Goal: Task Accomplishment & Management: Manage account settings

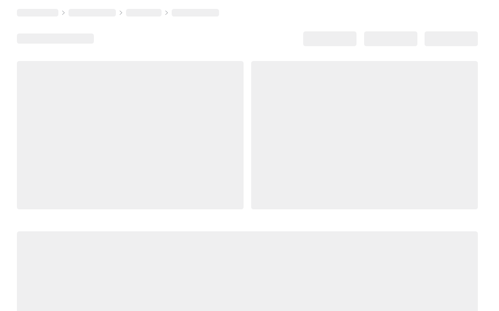
scroll to position [12, 0]
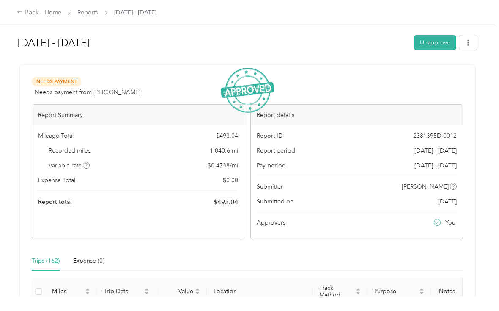
click at [89, 14] on link "Reports" at bounding box center [87, 12] width 21 height 7
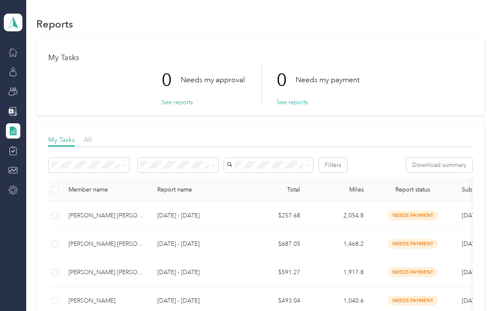
click at [171, 98] on button "See reports" at bounding box center [177, 102] width 31 height 9
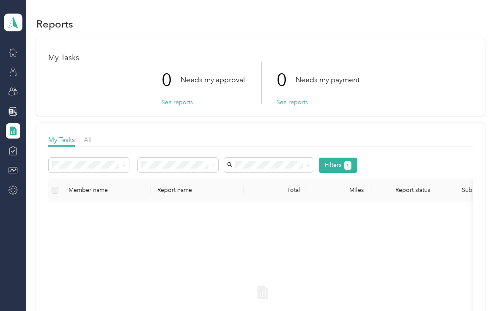
click at [11, 71] on icon at bounding box center [13, 74] width 6 height 6
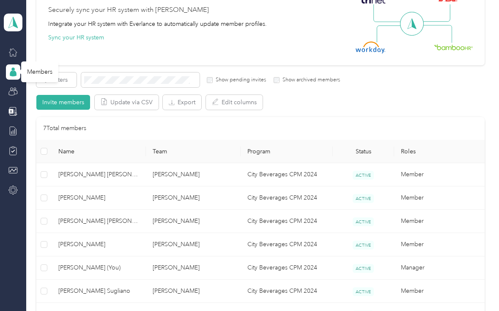
scroll to position [91, 0]
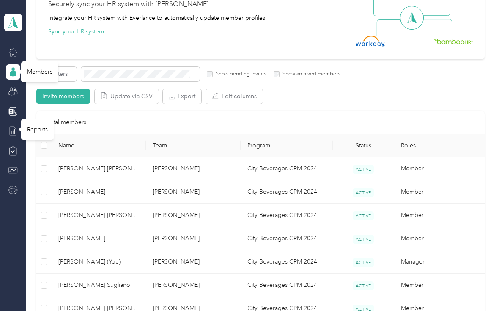
click at [10, 130] on icon at bounding box center [13, 131] width 6 height 8
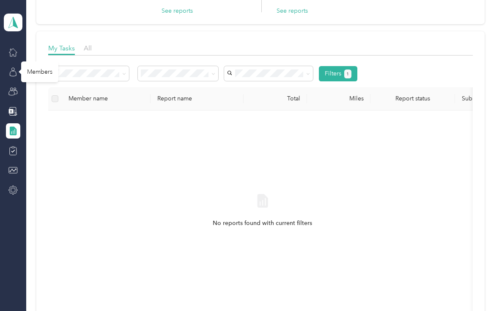
click at [14, 133] on icon at bounding box center [13, 131] width 7 height 9
click at [12, 131] on icon at bounding box center [13, 131] width 7 height 9
click at [162, 67] on span at bounding box center [178, 73] width 80 height 15
click at [156, 66] on span at bounding box center [178, 73] width 80 height 15
click at [144, 85] on span "All" at bounding box center [147, 88] width 7 height 7
